Goal: Information Seeking & Learning: Understand process/instructions

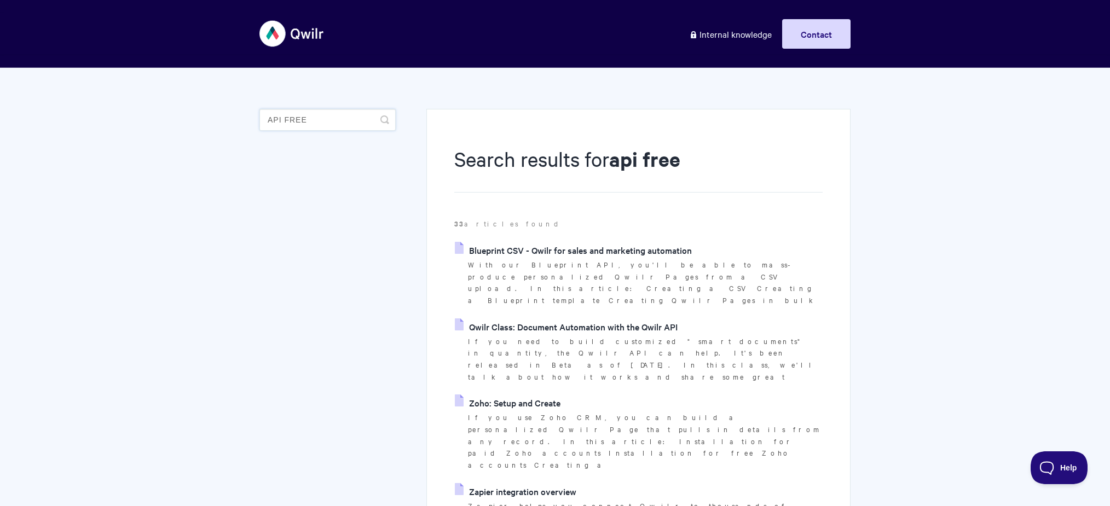
click at [329, 119] on input "api free" at bounding box center [327, 120] width 136 height 22
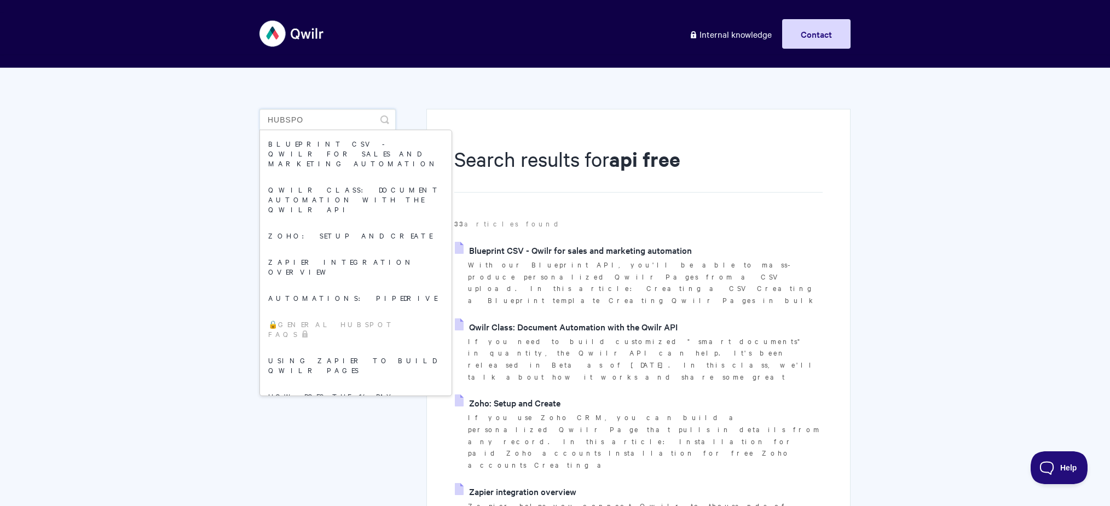
type input "hubspot"
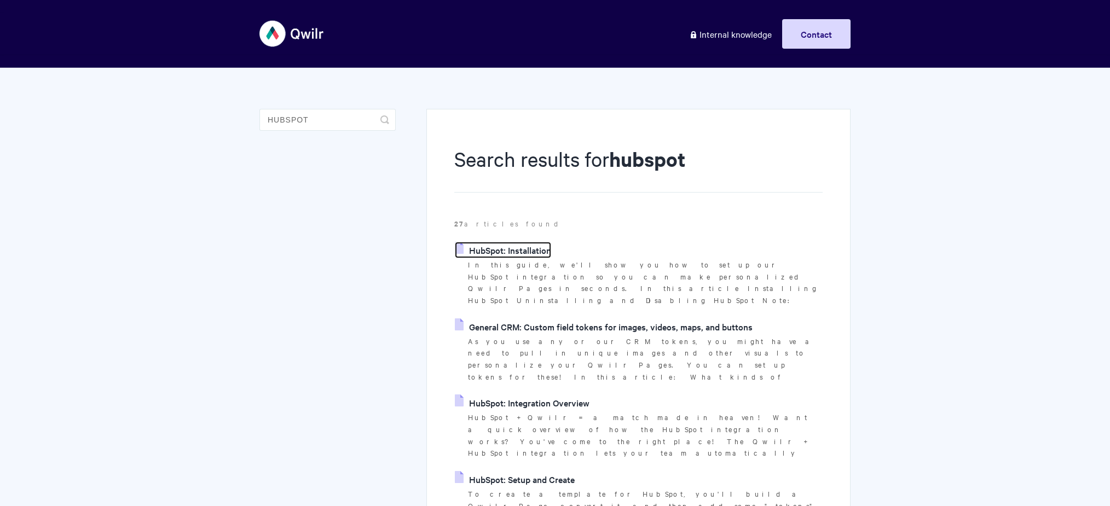
click at [524, 247] on link "HubSpot: Installation" at bounding box center [503, 250] width 96 height 16
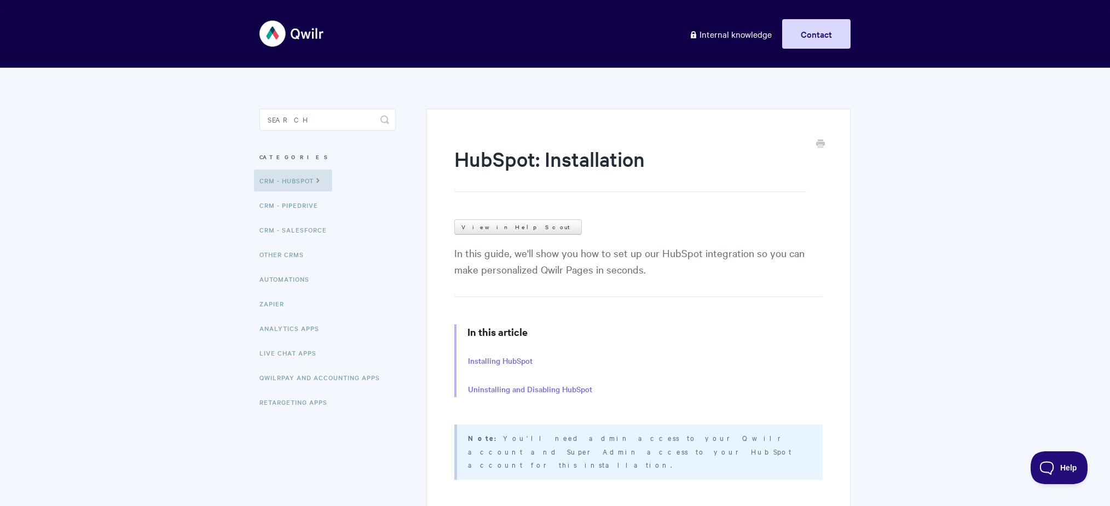
drag, startPoint x: 486, startPoint y: 437, endPoint x: 542, endPoint y: 450, distance: 57.2
click at [542, 450] on p "Note: You'll need admin access to your Qwilr account and Super Admin access to …" at bounding box center [638, 451] width 341 height 40
copy p "You'll need admin access to your Qwilr account and Super Admin access to your H…"
